Goal: Navigation & Orientation: Find specific page/section

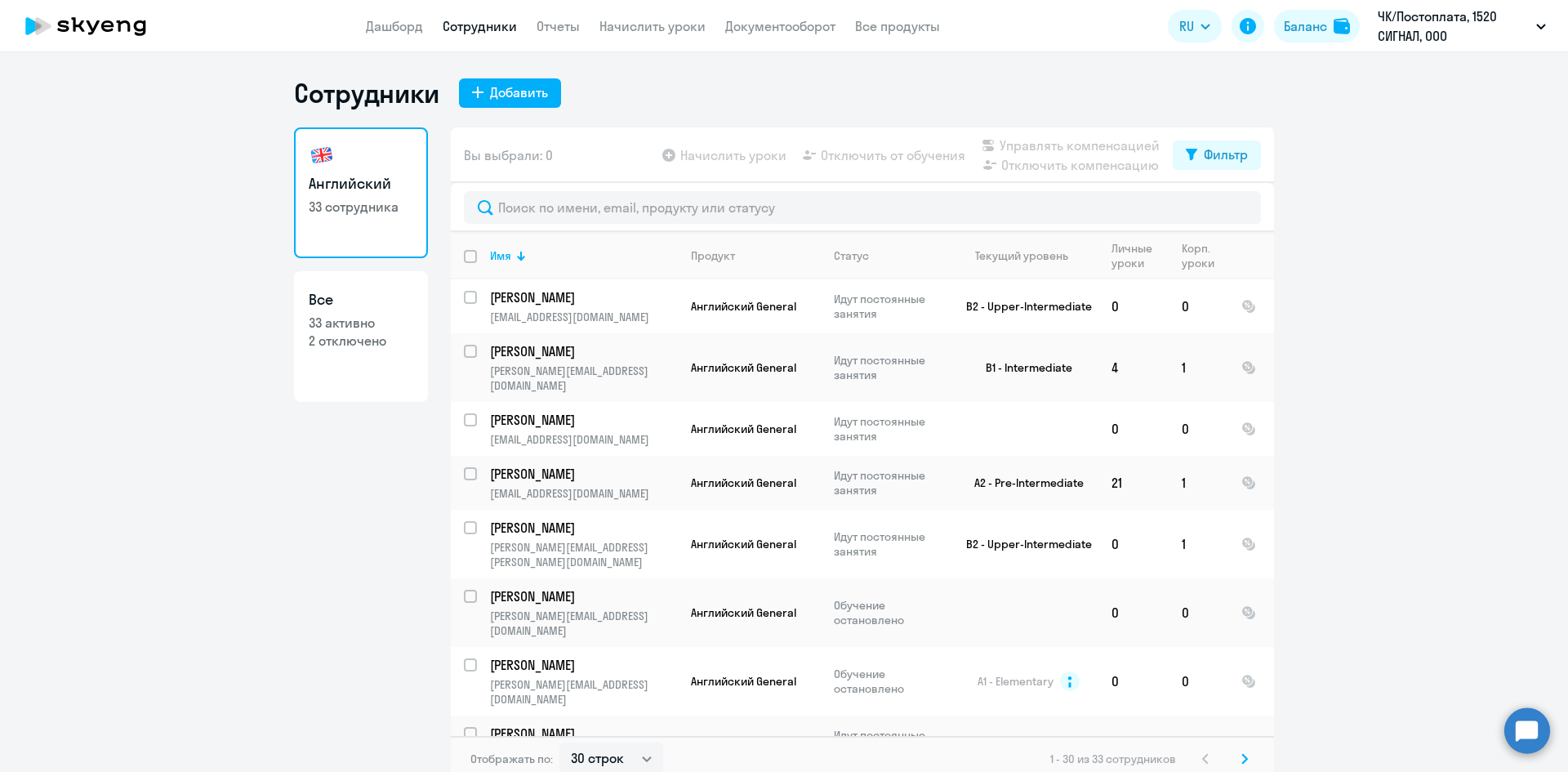
select select "30"
click at [392, 27] on link "Дашборд" at bounding box center [395, 26] width 58 height 16
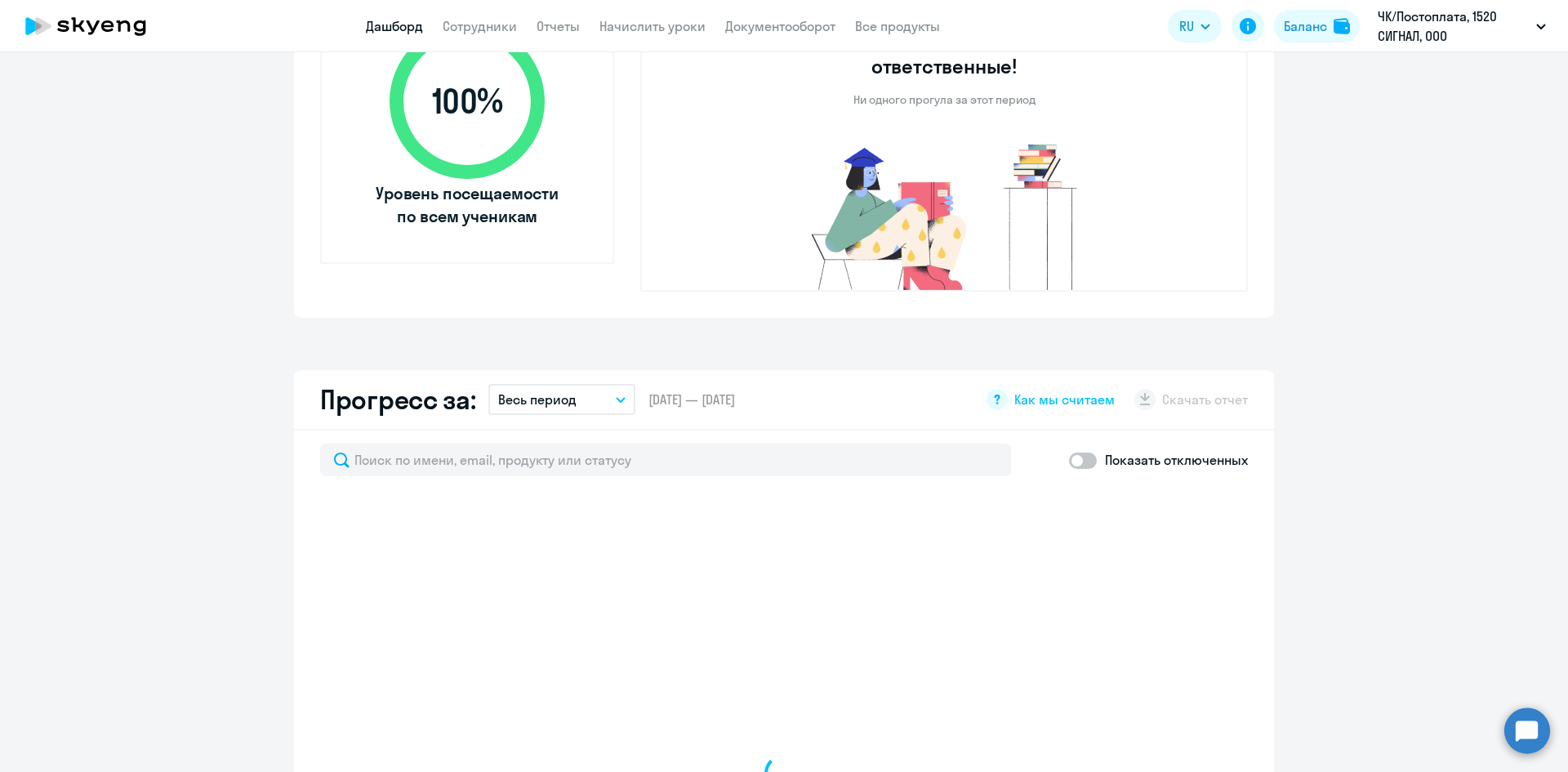
scroll to position [654, 0]
select select "30"
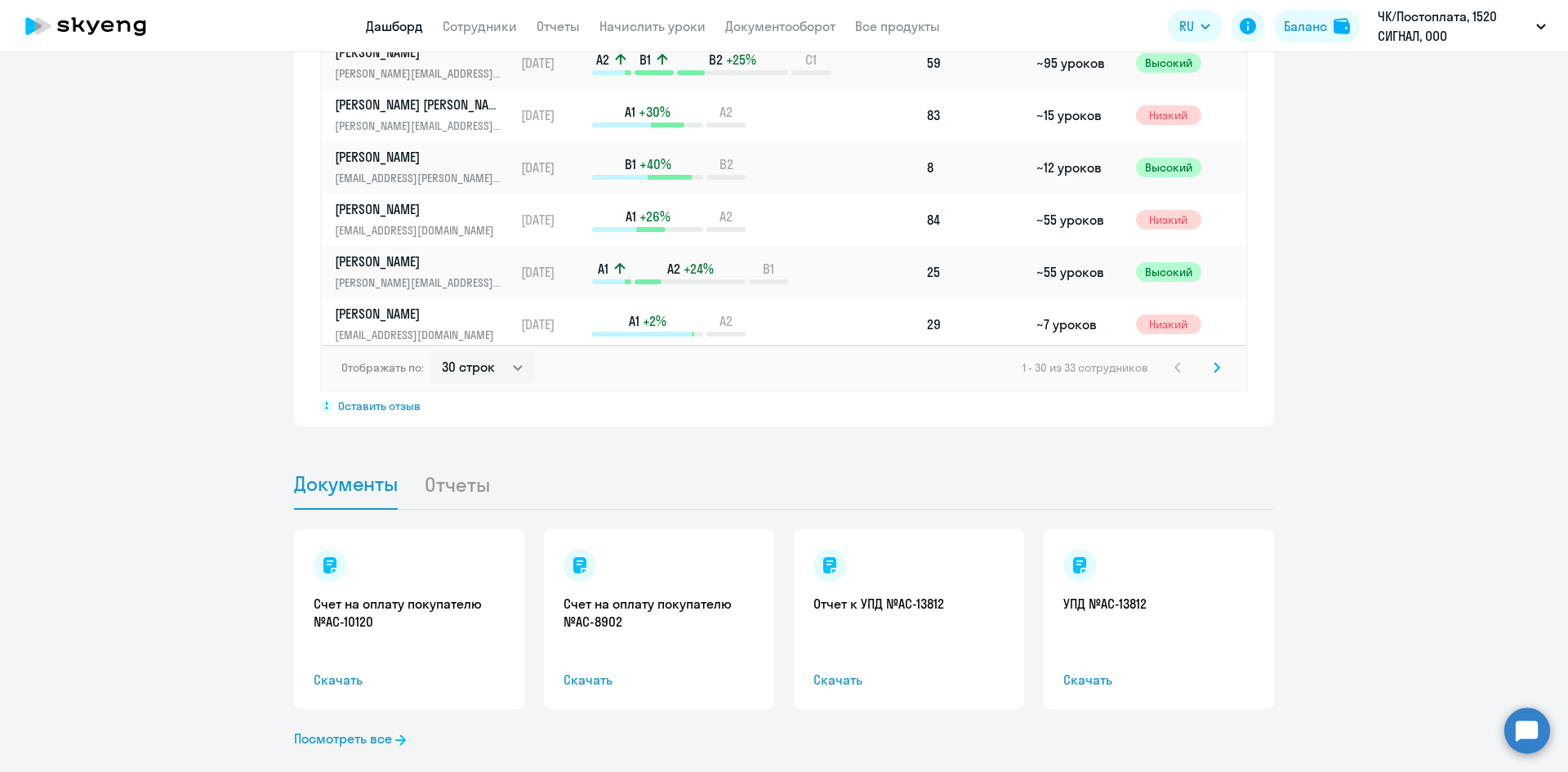
scroll to position [1323, 0]
click at [442, 457] on li "Отчеты" at bounding box center [470, 481] width 92 height 50
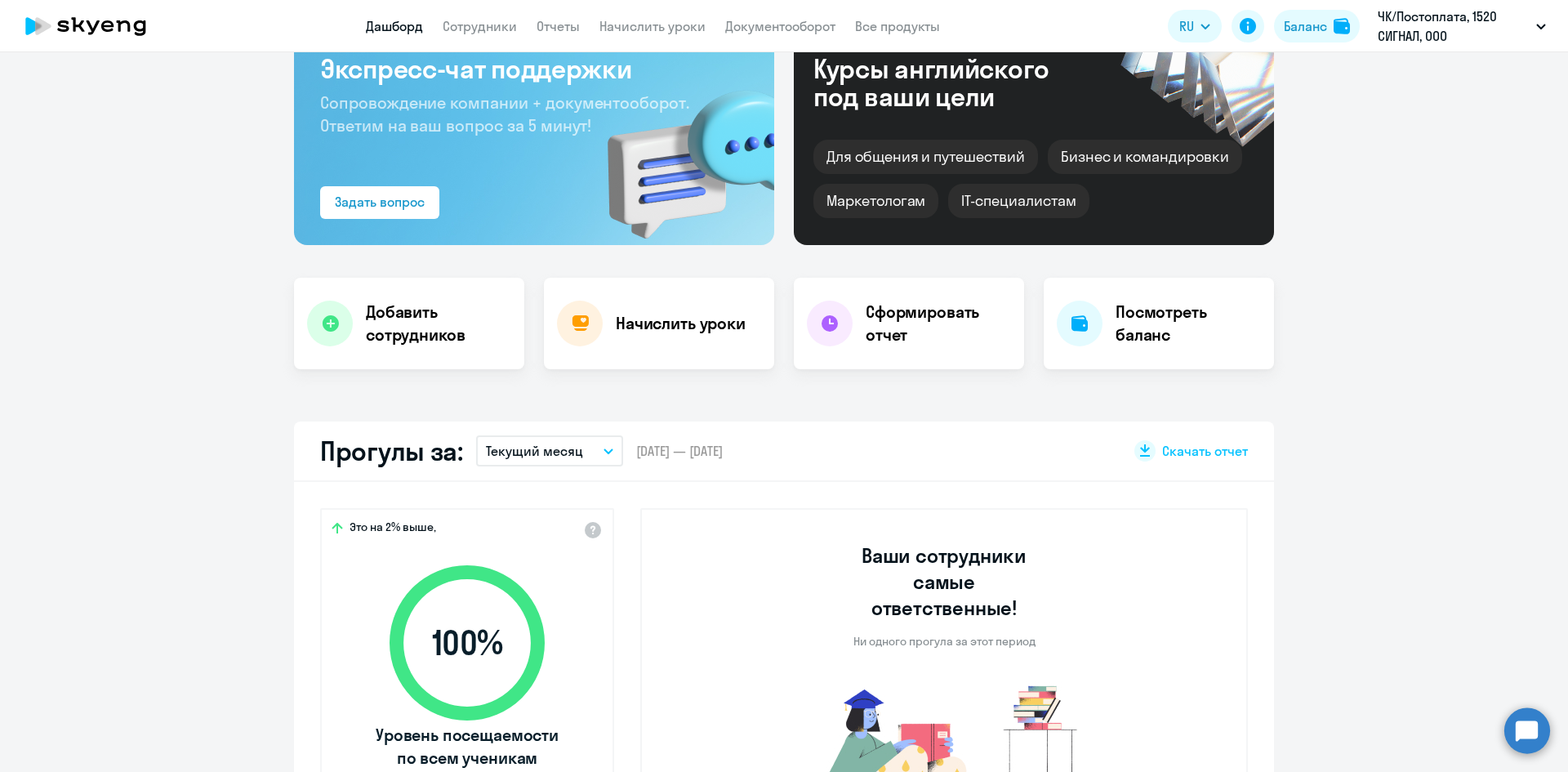
scroll to position [0, 0]
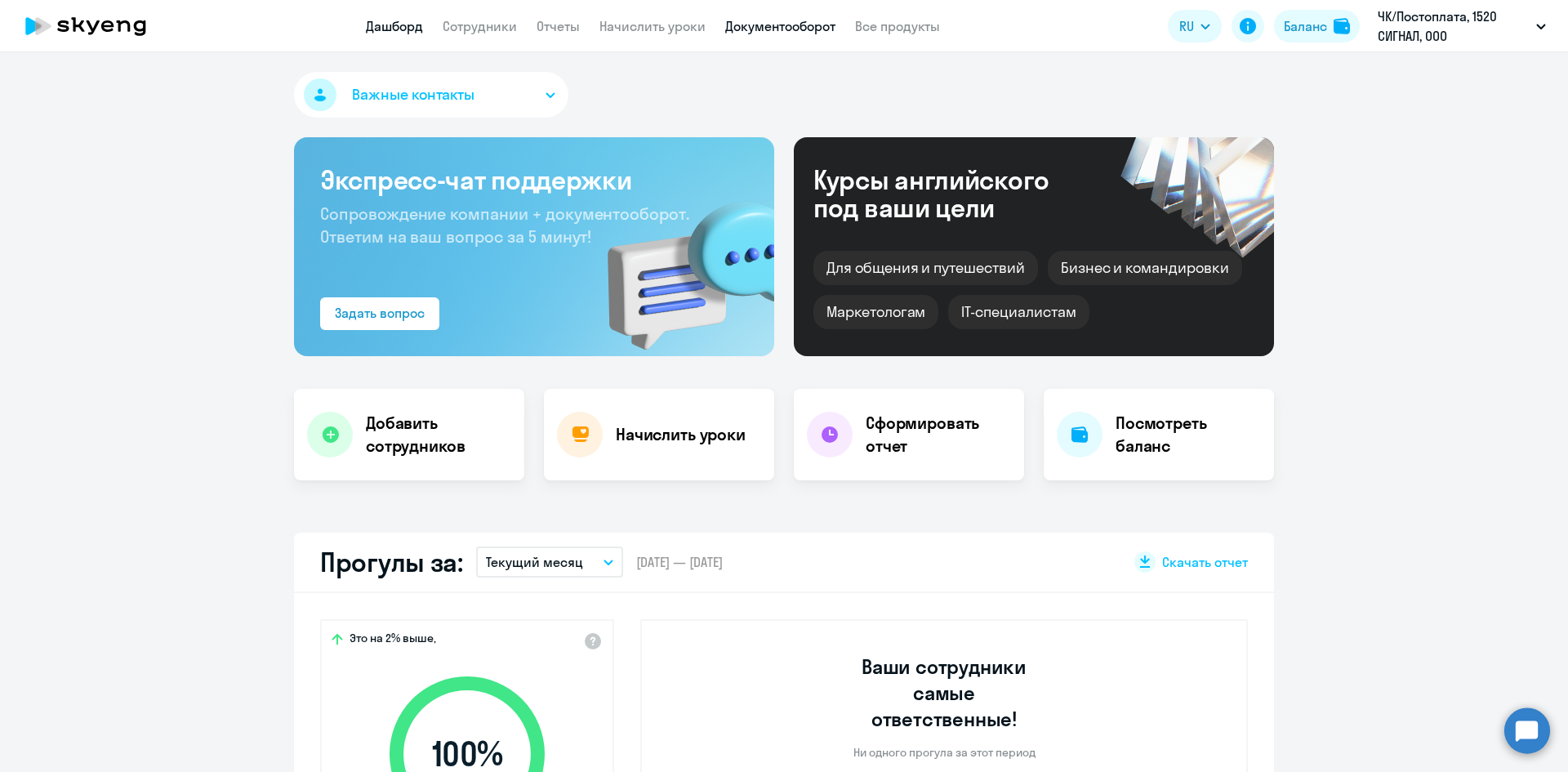
click at [792, 23] on link "Документооборот" at bounding box center [780, 26] width 110 height 16
